Goal: Task Accomplishment & Management: Manage account settings

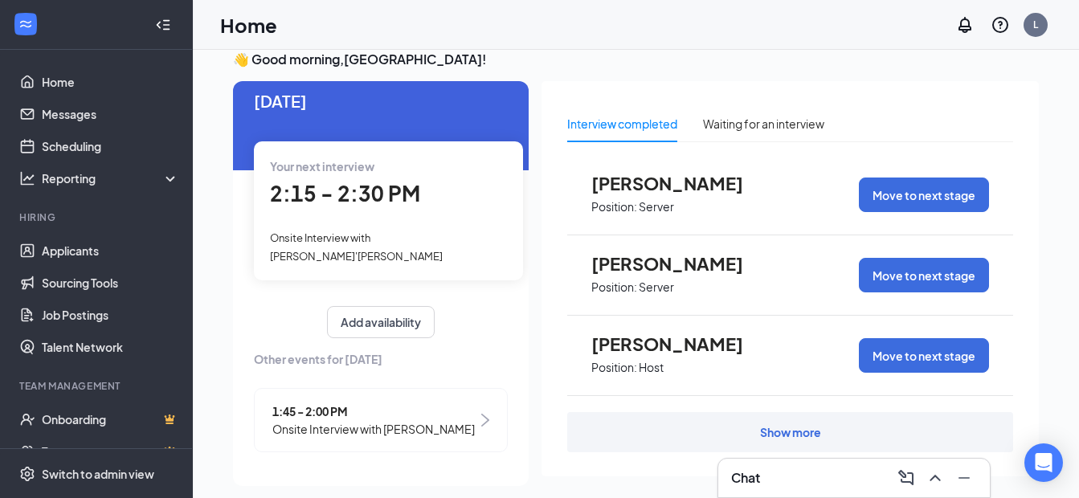
scroll to position [35, 0]
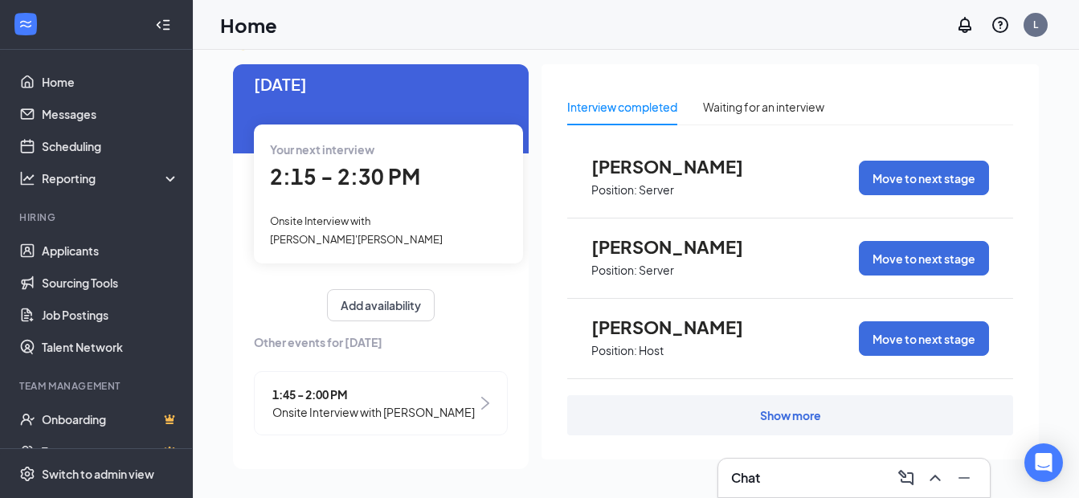
click at [328, 386] on span "1:45 - 2:00 PM" at bounding box center [373, 395] width 203 height 18
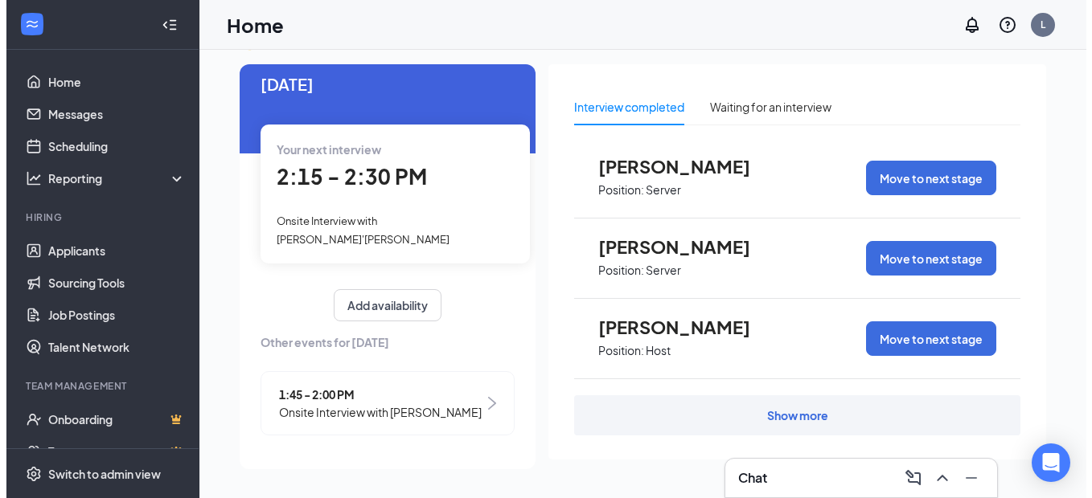
scroll to position [0, 0]
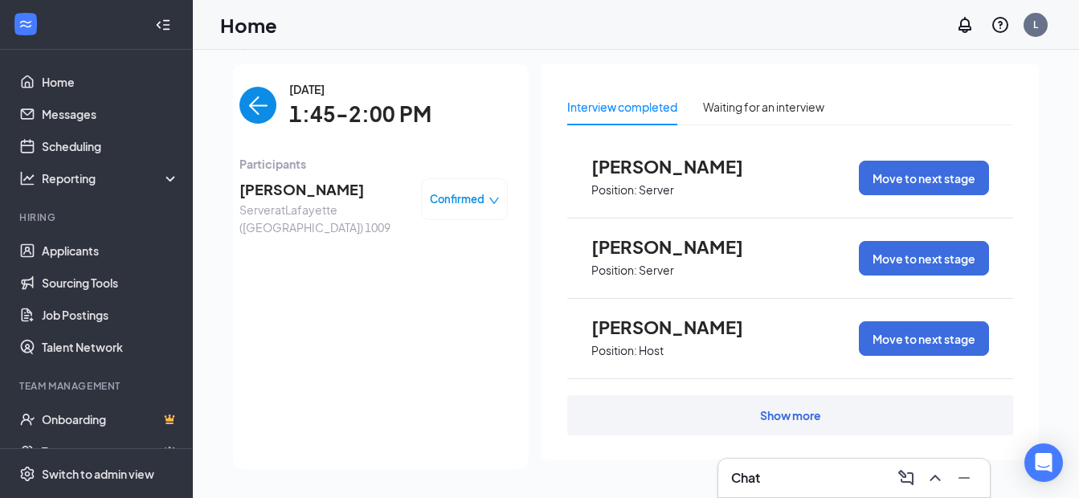
click at [297, 195] on span "[PERSON_NAME]" at bounding box center [324, 189] width 169 height 23
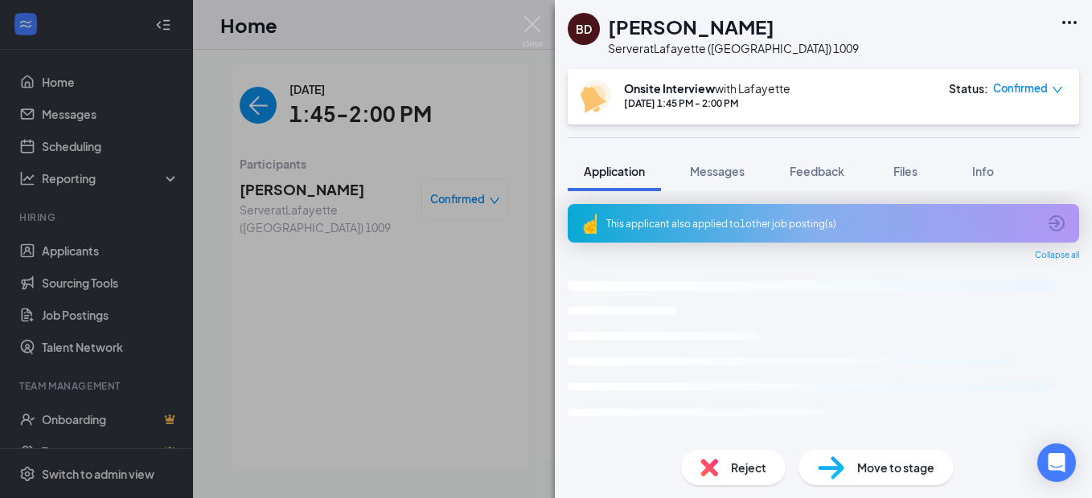
click at [540, 224] on div "This applicant also applied to 1 other job posting(s)" at bounding box center [821, 224] width 431 height 14
click at [540, 224] on div "This applicant also applied to 1 other job posting(s) Collapse all Application …" at bounding box center [823, 314] width 537 height 246
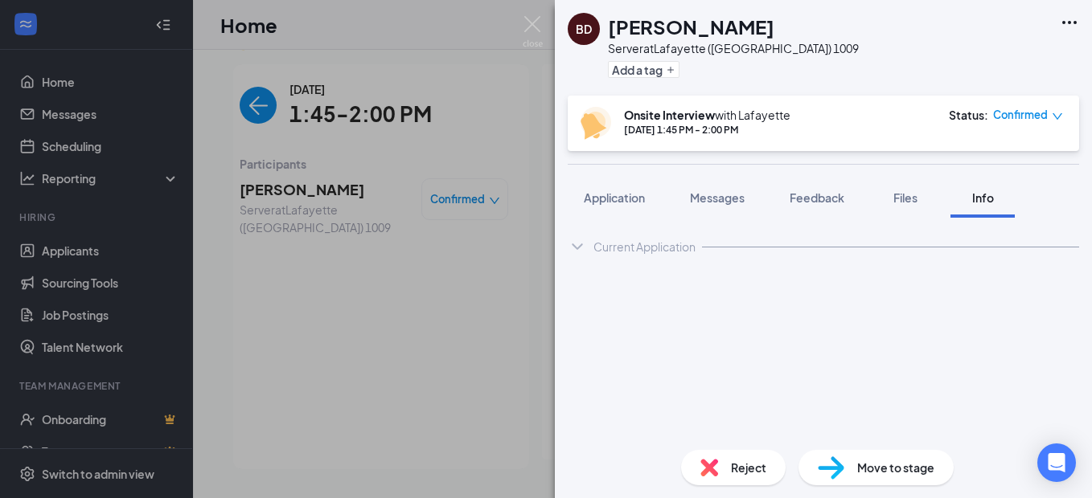
click at [540, 253] on div "Current Application" at bounding box center [644, 247] width 102 height 16
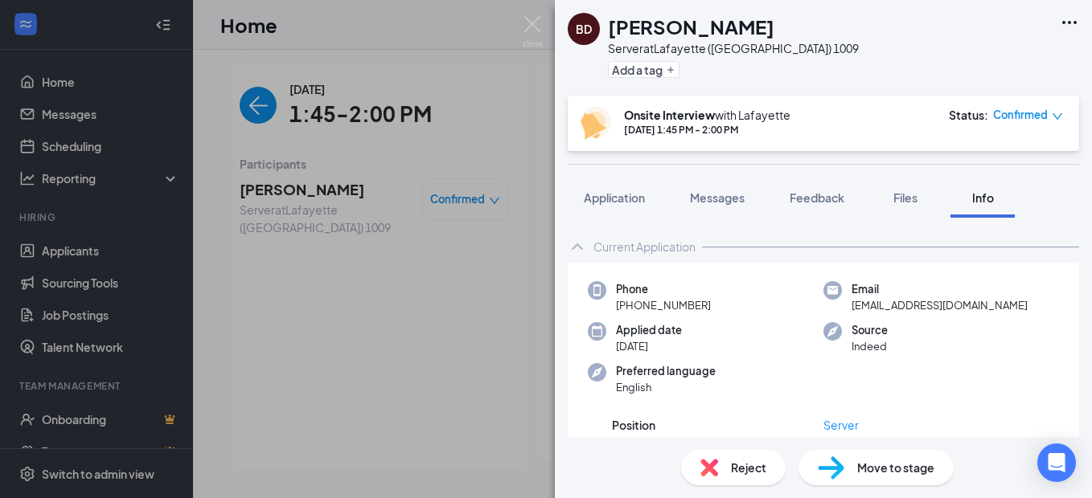
click at [540, 253] on div "Current Application" at bounding box center [644, 247] width 102 height 16
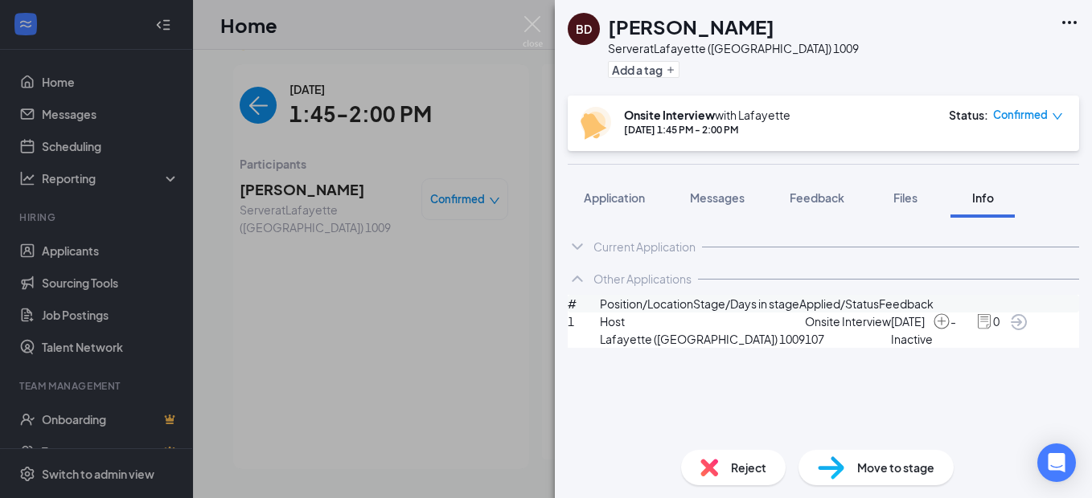
click at [540, 253] on div "Current Application" at bounding box center [644, 247] width 102 height 16
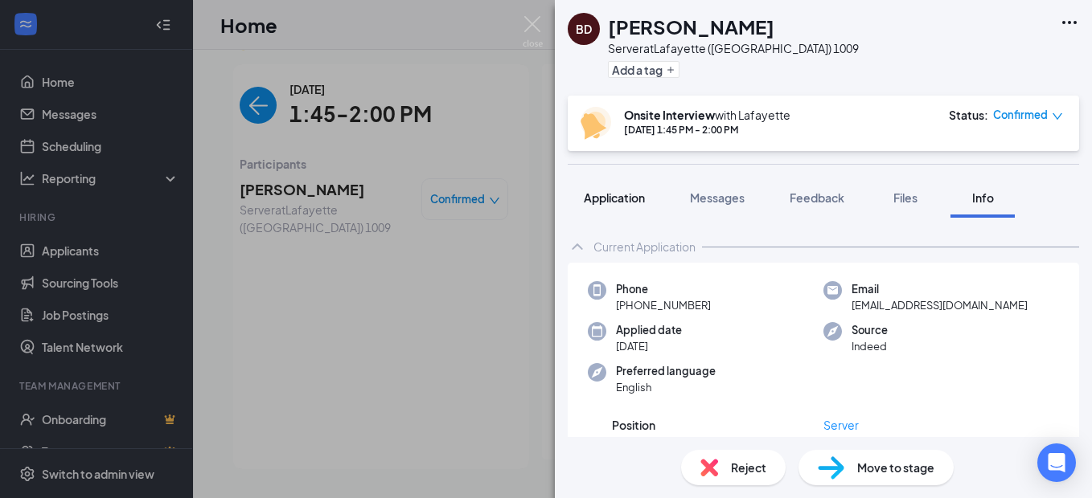
click at [540, 198] on span "Application" at bounding box center [614, 197] width 61 height 14
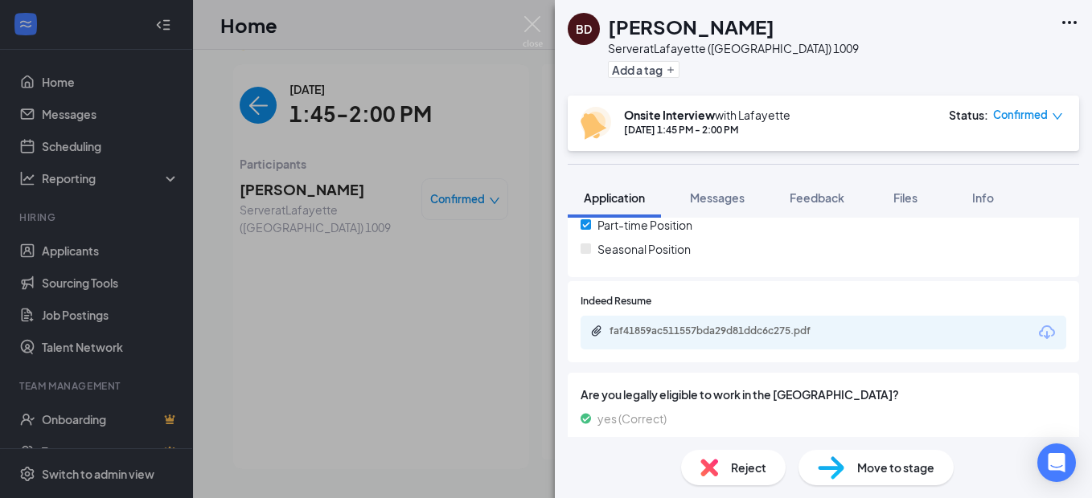
scroll to position [402, 0]
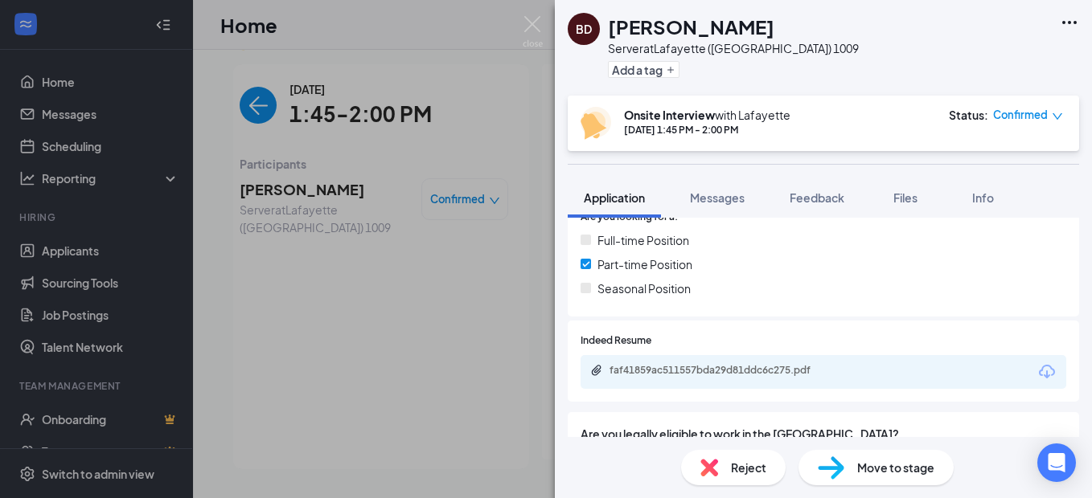
click at [540, 363] on icon "Download" at bounding box center [1046, 372] width 19 height 19
click at [540, 371] on icon "Download" at bounding box center [1046, 372] width 19 height 19
click at [540, 457] on div "Reject" at bounding box center [733, 467] width 104 height 35
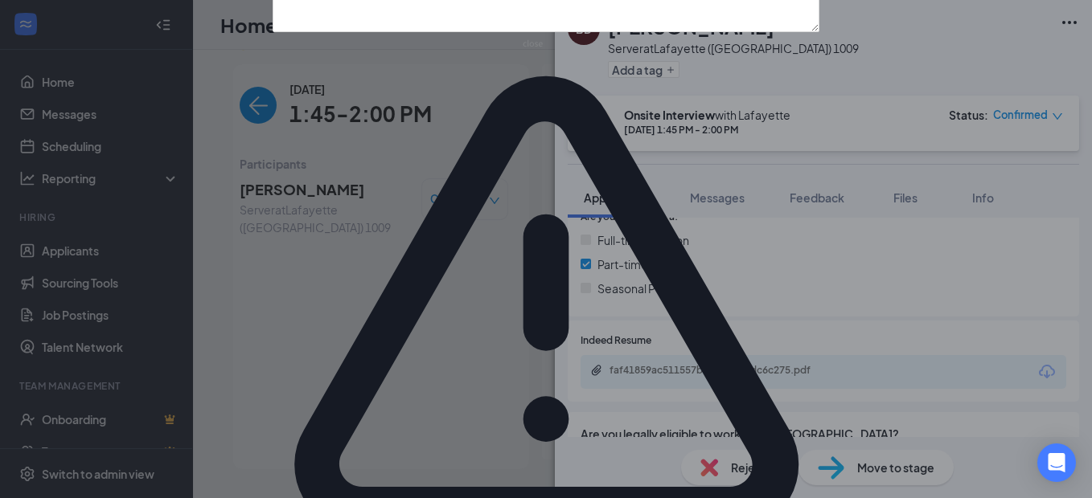
scroll to position [96, 0]
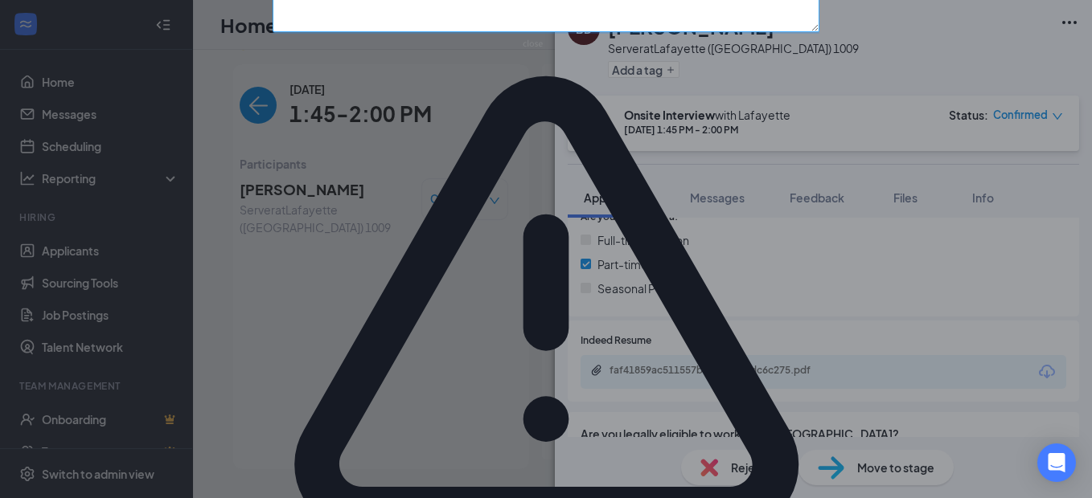
click at [374, 32] on textarea at bounding box center [545, 1] width 547 height 61
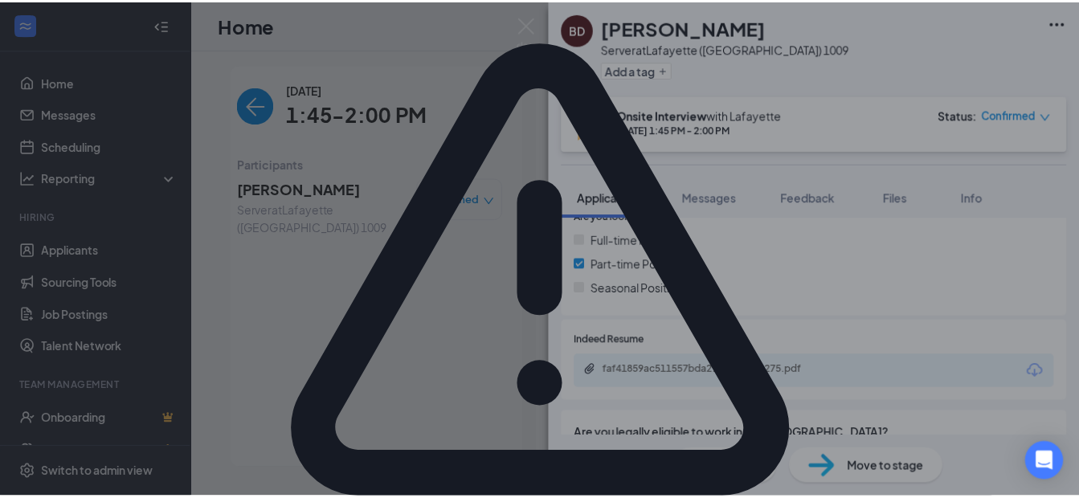
scroll to position [168, 0]
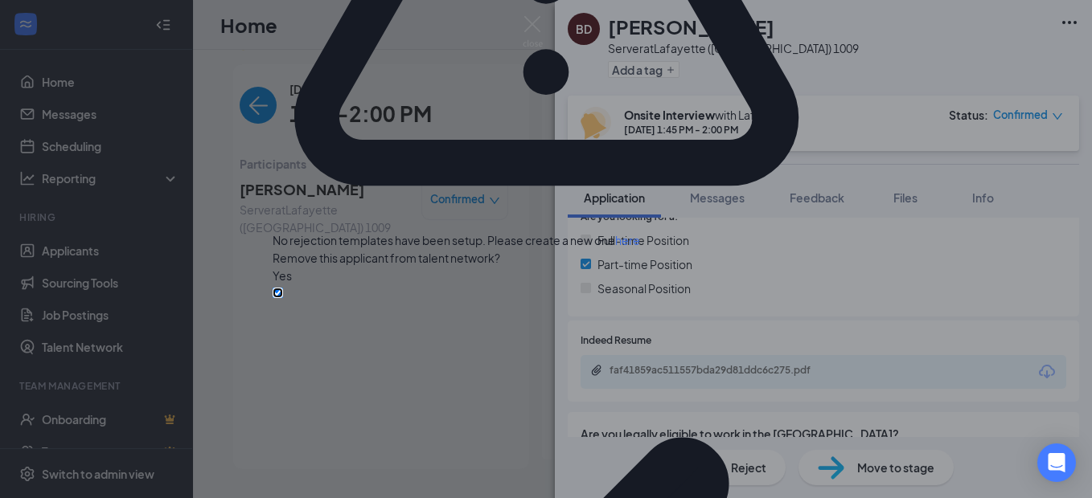
click at [283, 298] on input "Flag this applicant?" at bounding box center [277, 293] width 10 height 10
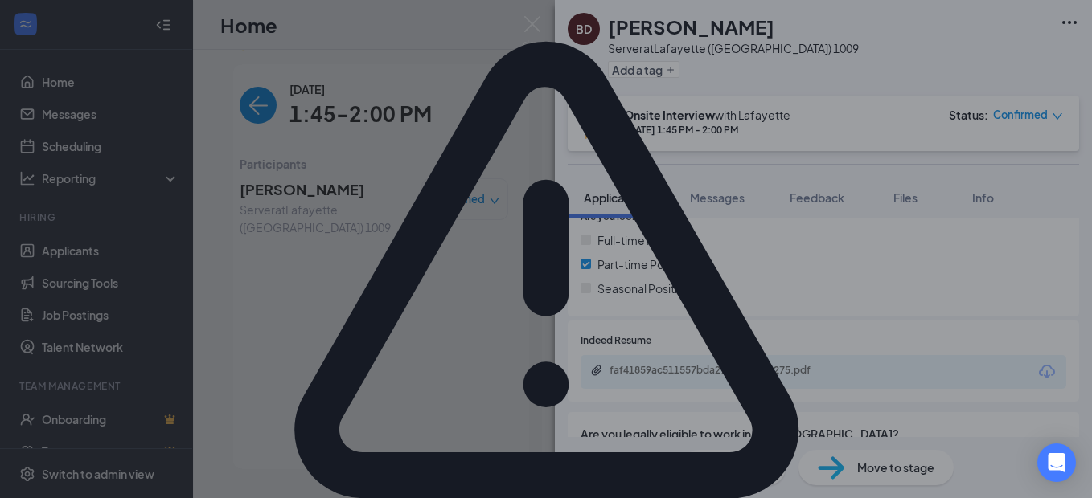
checkbox input "true"
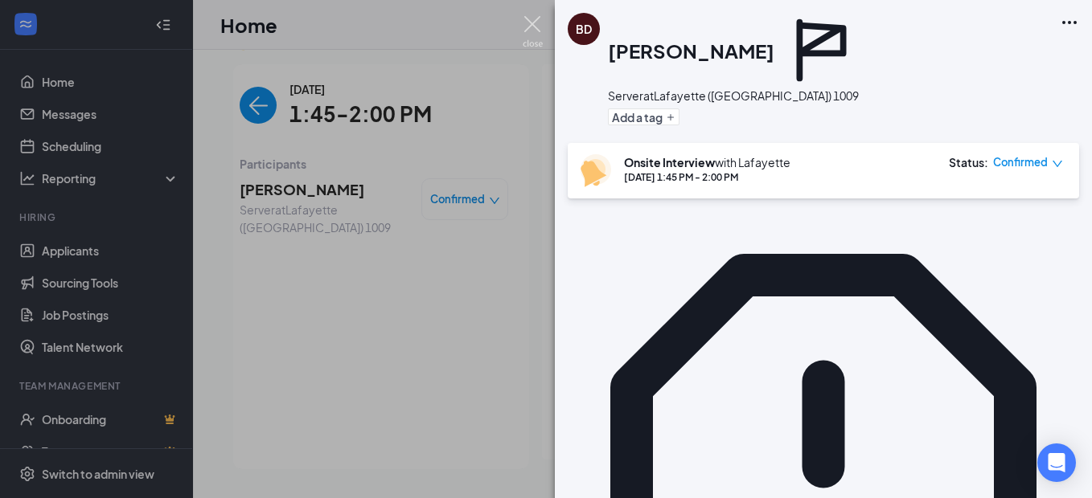
click at [533, 25] on img at bounding box center [532, 31] width 20 height 31
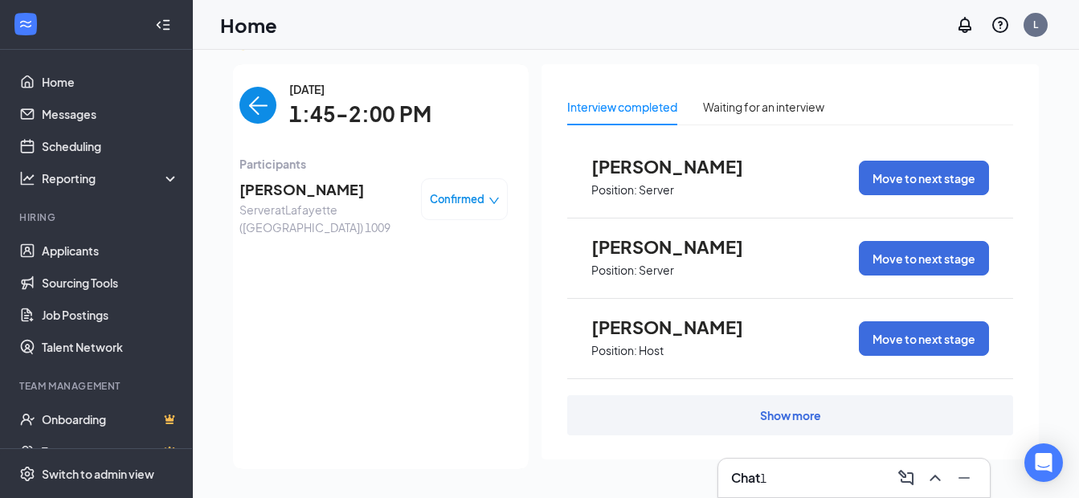
click at [250, 111] on img "back-button" at bounding box center [258, 105] width 37 height 37
